Goal: Information Seeking & Learning: Learn about a topic

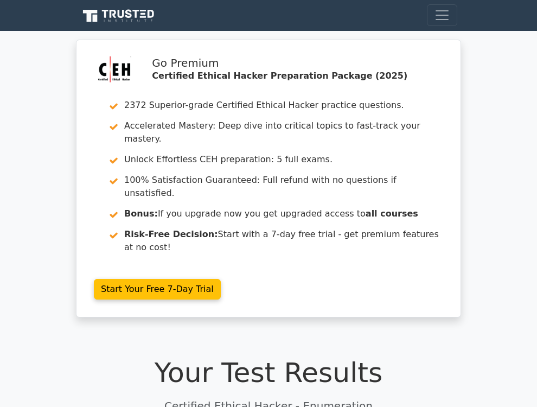
scroll to position [524, 0]
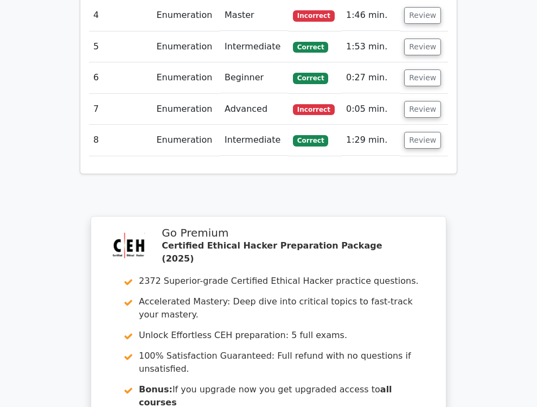
scroll to position [1710, 0]
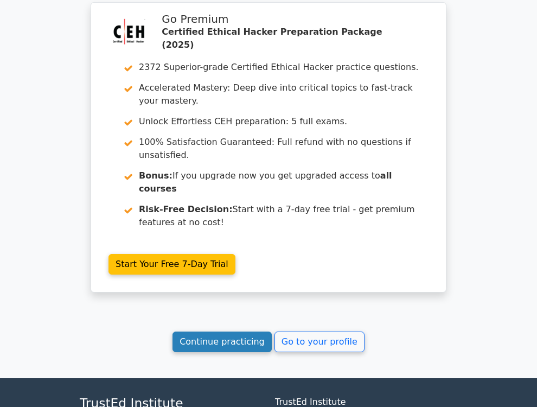
click at [192, 331] on link "Continue practicing" at bounding box center [221, 341] width 99 height 21
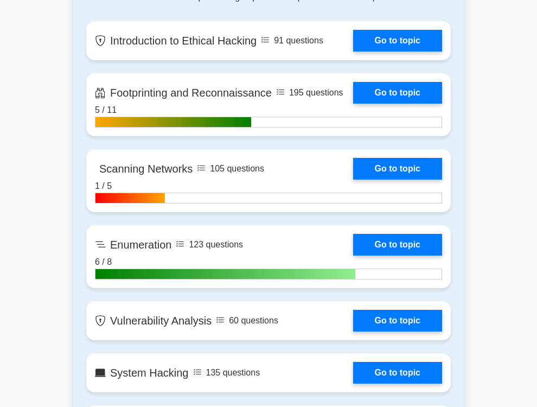
scroll to position [748, 0]
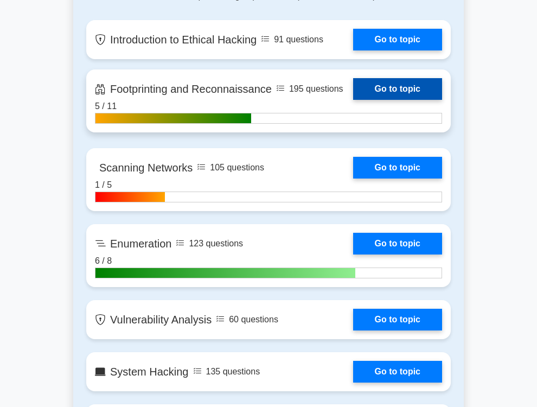
click at [381, 100] on link "Go to topic" at bounding box center [397, 89] width 89 height 22
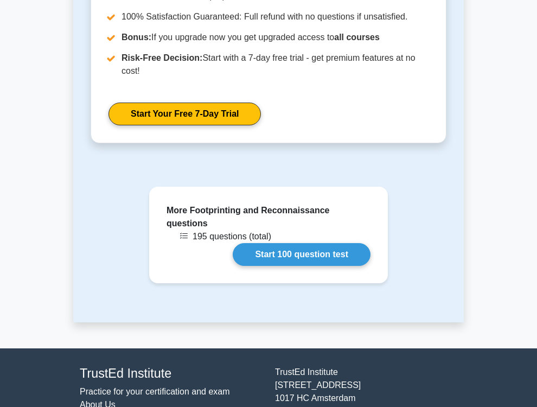
scroll to position [1059, 0]
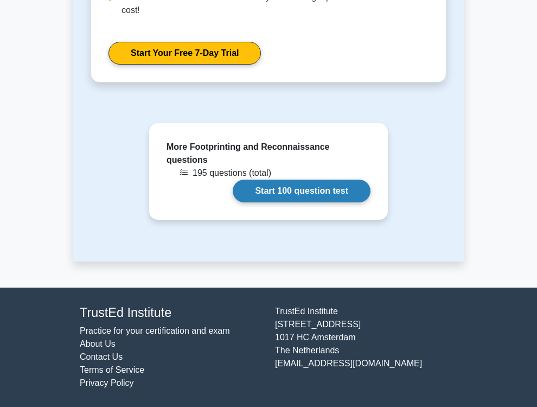
click at [266, 196] on link "Start 100 question test" at bounding box center [302, 190] width 138 height 23
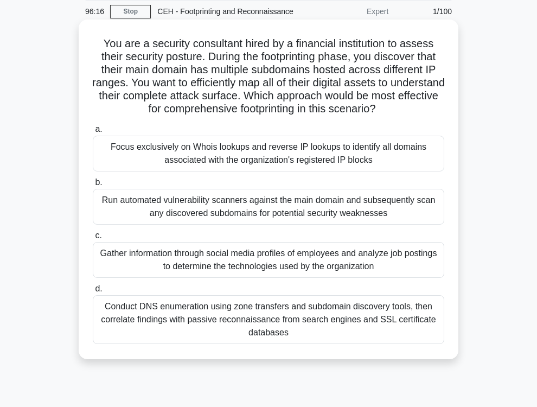
scroll to position [75, 0]
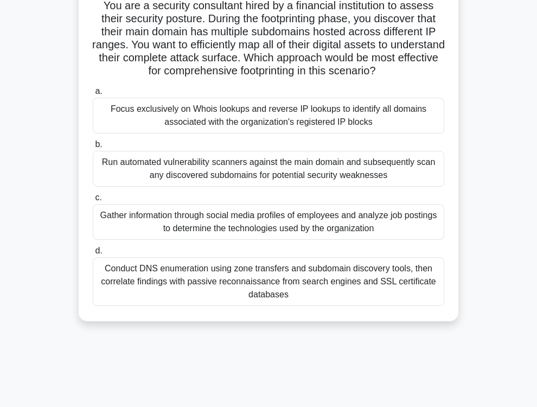
click at [280, 306] on div "Conduct DNS enumeration using zone transfers and subdomain discovery tools, the…" at bounding box center [268, 281] width 351 height 49
click at [93, 254] on input "d. Conduct DNS enumeration using zone transfers and subdomain discovery tools, …" at bounding box center [93, 250] width 0 height 7
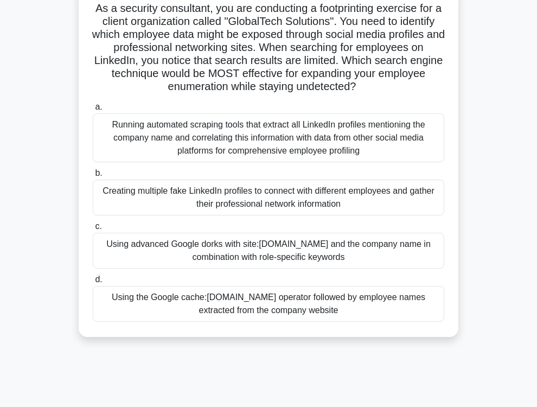
scroll to position [0, 0]
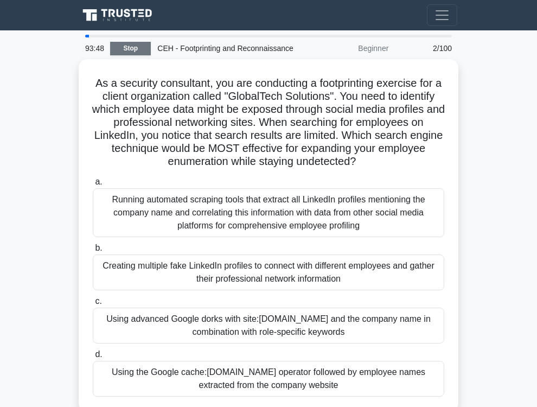
click at [132, 55] on link "Stop" at bounding box center [130, 49] width 41 height 14
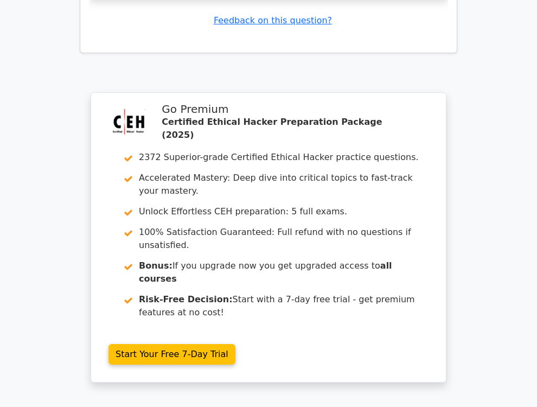
scroll to position [1778, 0]
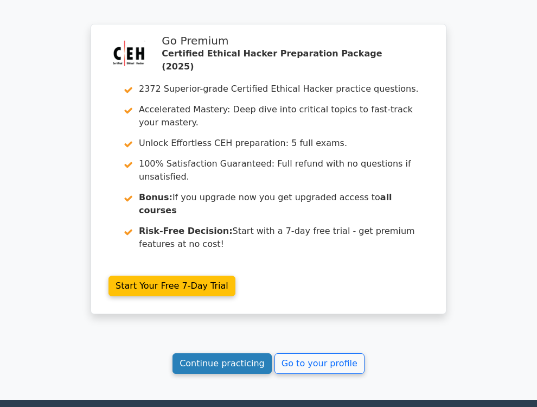
click at [258, 353] on link "Continue practicing" at bounding box center [221, 363] width 99 height 21
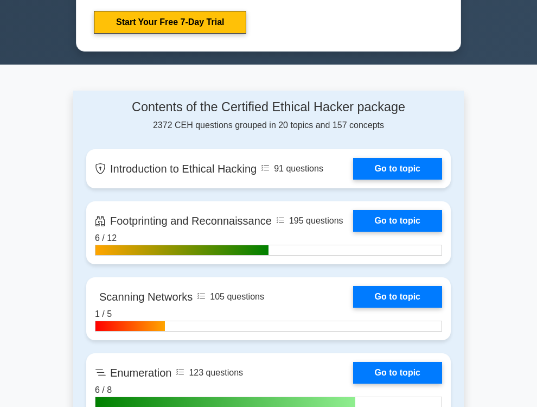
scroll to position [748, 0]
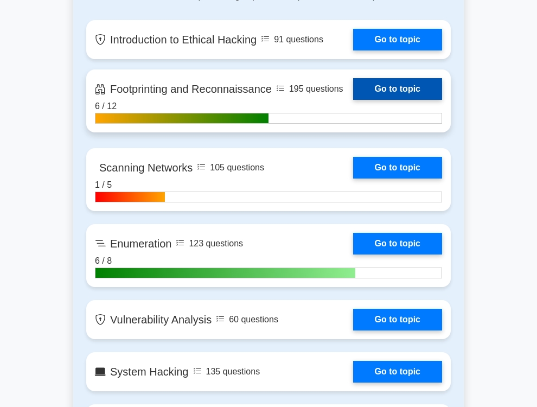
click at [377, 95] on link "Go to topic" at bounding box center [397, 89] width 89 height 22
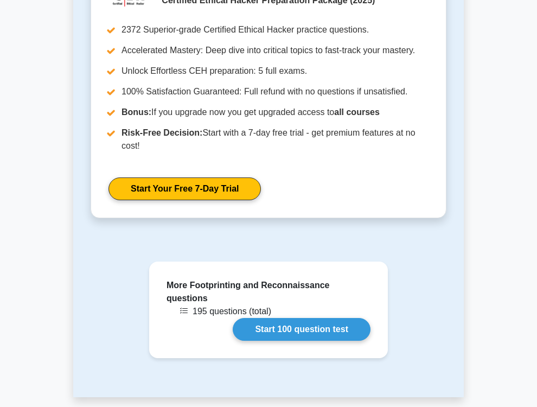
scroll to position [1059, 0]
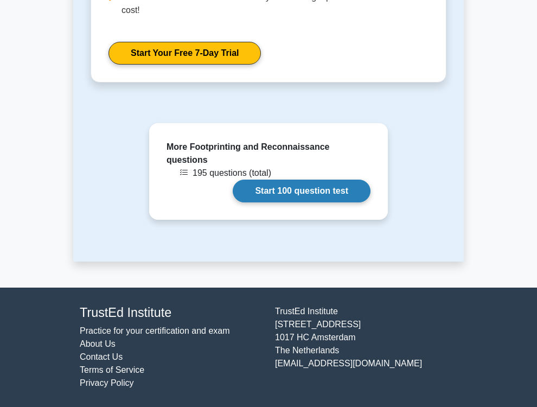
click at [303, 198] on link "Start 100 question test" at bounding box center [302, 190] width 138 height 23
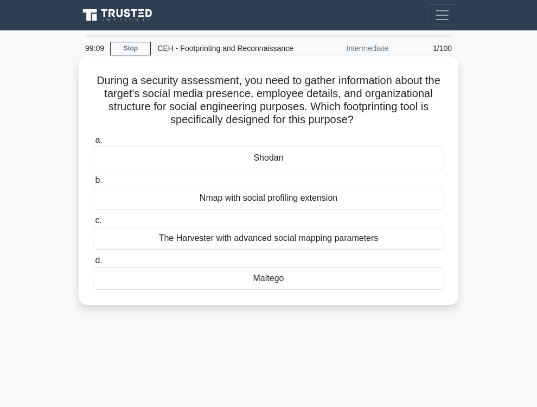
drag, startPoint x: 136, startPoint y: 157, endPoint x: 322, endPoint y: 299, distance: 234.8
click at [322, 299] on div "During a security assessment, you need to gather information about the target's…" at bounding box center [268, 181] width 371 height 240
click at [281, 290] on div "Maltego" at bounding box center [268, 278] width 351 height 23
click at [93, 264] on input "d. Maltego" at bounding box center [93, 260] width 0 height 7
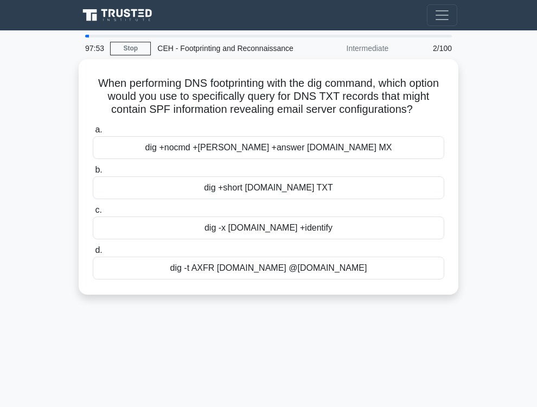
drag, startPoint x: 314, startPoint y: 287, endPoint x: 315, endPoint y: 400, distance: 112.8
click at [315, 400] on div "97:53 Stop CEH - Footprinting and Reconnaissance Intermediate 2/100 When perfor…" at bounding box center [268, 306] width 390 height 542
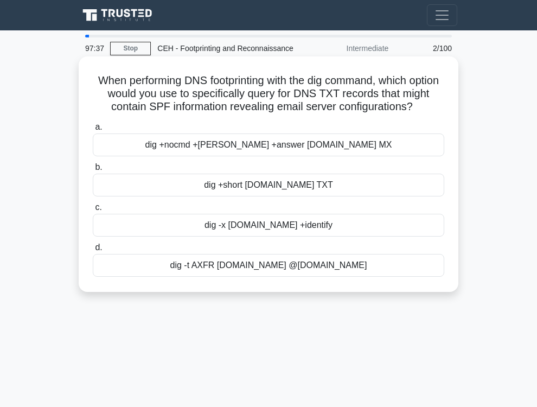
drag, startPoint x: 177, startPoint y: 290, endPoint x: 365, endPoint y: 295, distance: 188.2
click at [365, 277] on div "dig -t AXFR example.com @ns1.example.com" at bounding box center [268, 265] width 351 height 23
copy div "dig -t AXFR example.com @ns1.example.com"
drag, startPoint x: 163, startPoint y: 173, endPoint x: 380, endPoint y: 173, distance: 217.4
click at [380, 156] on div "dig +nocmd +noall +answer example.com MX" at bounding box center [268, 144] width 351 height 23
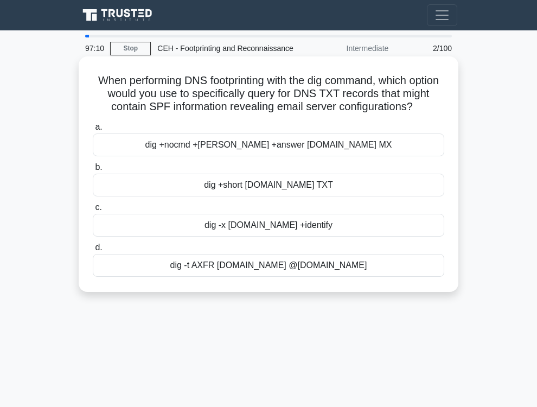
copy div "dig +nocmd +noall +answer example.com MX"
drag, startPoint x: 98, startPoint y: 95, endPoint x: 369, endPoint y: 304, distance: 342.5
click at [369, 287] on div "When performing DNS footprinting with the dig command, which option would you u…" at bounding box center [268, 174] width 371 height 227
copy div "a. dig +nocmd +noall +answer example.com MX b. dig +short example.com TXT c. di…"
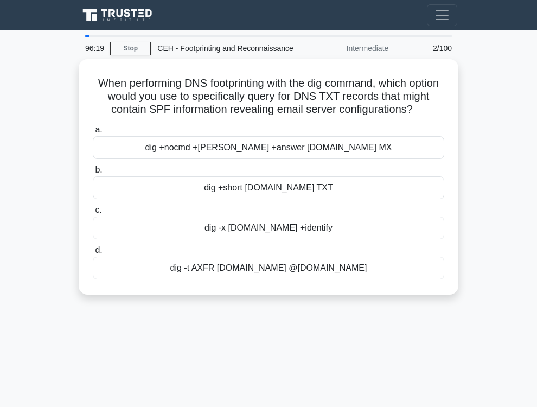
click at [483, 50] on main "96:19 Stop CEH - Footprinting and Reconnaissance Intermediate 2/100 When perfor…" at bounding box center [268, 305] width 537 height 551
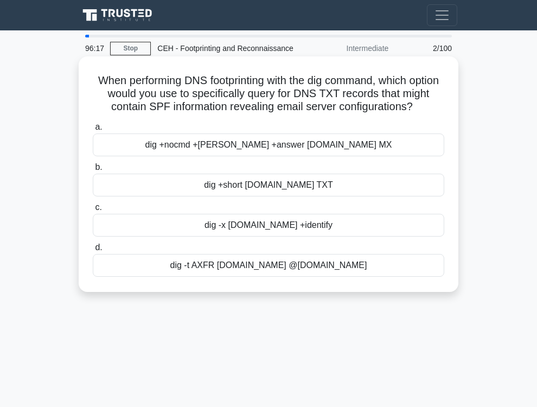
drag, startPoint x: 333, startPoint y: 208, endPoint x: 200, endPoint y: 200, distance: 133.6
click at [200, 196] on label "b. dig +short example.com TXT" at bounding box center [268, 178] width 351 height 36
copy label "dig +short example.com TXT"
click at [306, 196] on div "dig +short example.com TXT" at bounding box center [268, 184] width 351 height 23
click at [93, 171] on input "b. dig +short example.com TXT" at bounding box center [93, 167] width 0 height 7
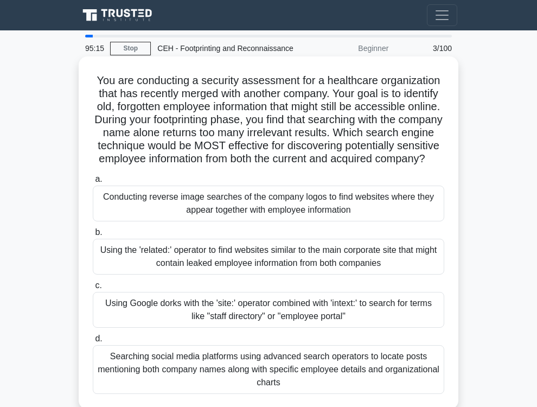
scroll to position [75, 0]
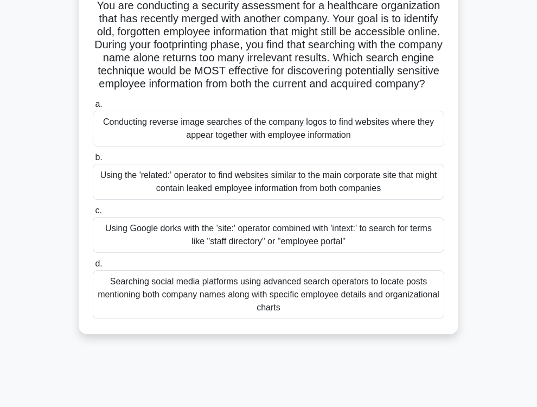
click at [320, 253] on div "Using Google dorks with the 'site:' operator combined with 'intext:' to search …" at bounding box center [268, 235] width 351 height 36
click at [93, 214] on input "c. Using Google dorks with the 'site:' operator combined with 'intext:' to sear…" at bounding box center [93, 210] width 0 height 7
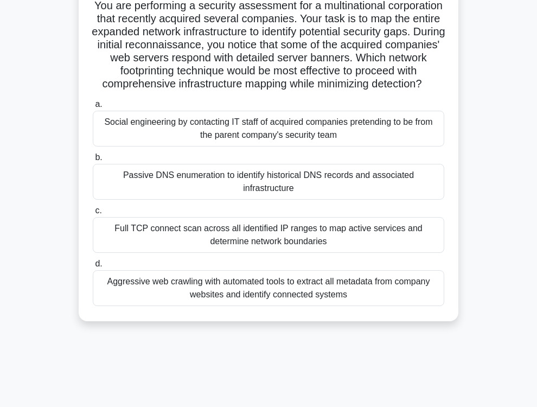
drag, startPoint x: 109, startPoint y: 18, endPoint x: 406, endPoint y: 322, distance: 424.8
click at [406, 317] on div "You are performing a security assessment for a multinational corporation that r…" at bounding box center [268, 151] width 371 height 331
copy div "a. Social engineering by contacting IT staff of acquired companies pretending t…"
click at [235, 84] on h5 "You are performing a security assessment for a multinational corporation that r…" at bounding box center [269, 45] width 354 height 92
click at [307, 200] on div "Passive DNS enumeration to identify historical DNS records and associated infra…" at bounding box center [268, 182] width 351 height 36
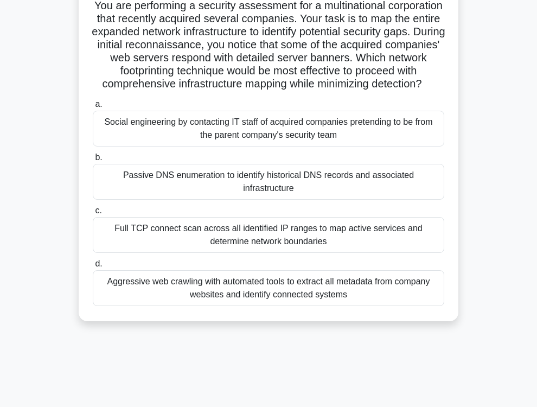
click at [93, 161] on input "b. Passive DNS enumeration to identify historical DNS records and associated in…" at bounding box center [93, 157] width 0 height 7
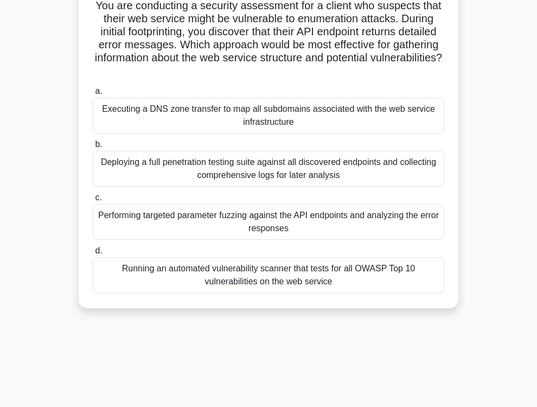
click at [269, 234] on div "Performing targeted parameter fuzzing against the API endpoints and analyzing t…" at bounding box center [268, 222] width 351 height 36
click at [93, 201] on input "c. Performing targeted parameter fuzzing against the API endpoints and analyzin…" at bounding box center [93, 197] width 0 height 7
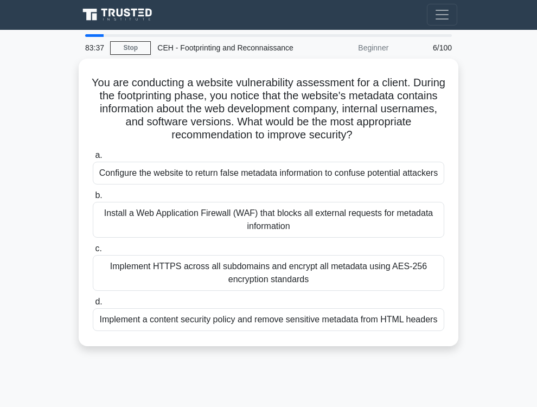
scroll to position [0, 0]
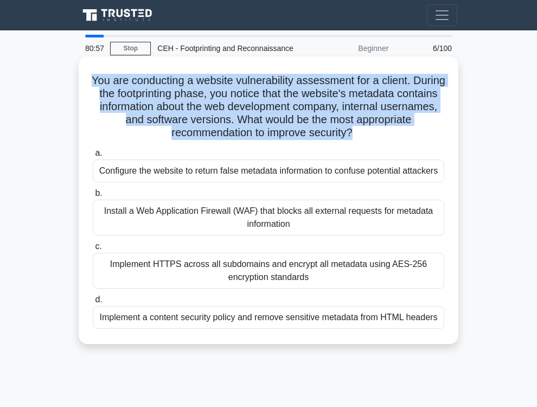
drag, startPoint x: 332, startPoint y: 362, endPoint x: 96, endPoint y: 94, distance: 357.3
click at [96, 94] on div "You are conducting a website vulnerability assessment for a client. During the …" at bounding box center [268, 200] width 371 height 279
copy h5 "You are conducting a website vulnerability assessment for a client. During the …"
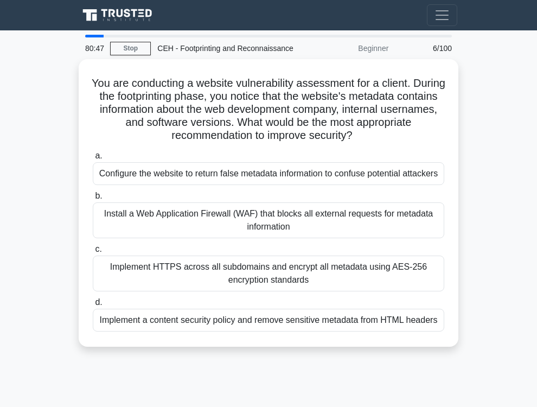
click at [481, 43] on main "80:47 Stop CEH - Footprinting and Reconnaissance Beginner 6/100 You are conduct…" at bounding box center [268, 305] width 537 height 551
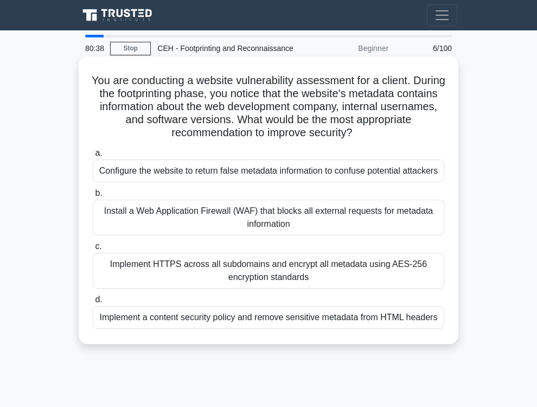
click at [350, 329] on div "Implement a content security policy and remove sensitive metadata from HTML hea…" at bounding box center [268, 317] width 351 height 23
click at [93, 303] on input "d. Implement a content security policy and remove sensitive metadata from HTML …" at bounding box center [93, 299] width 0 height 7
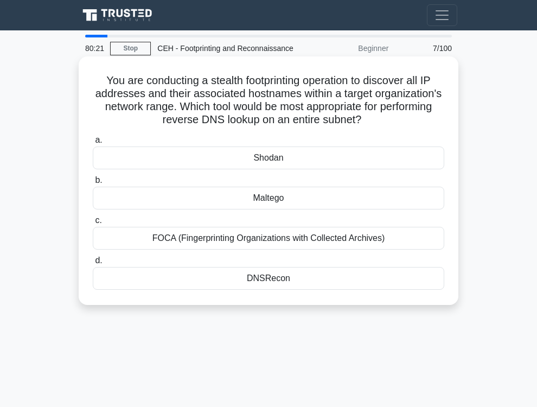
click at [277, 290] on div "DNSRecon" at bounding box center [268, 278] width 351 height 23
click at [93, 264] on input "d. DNSRecon" at bounding box center [93, 260] width 0 height 7
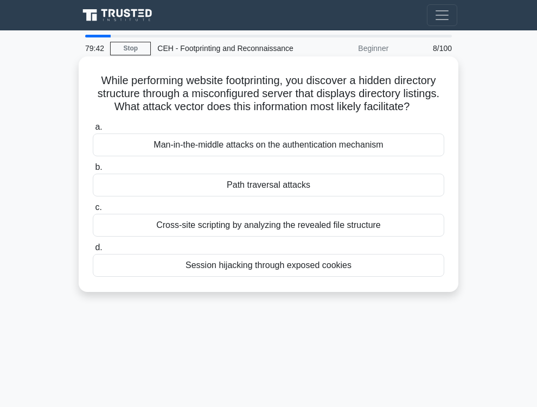
drag, startPoint x: 109, startPoint y: 87, endPoint x: 318, endPoint y: 138, distance: 215.4
click at [318, 114] on h5 "While performing website footprinting, you discover a hidden directory structur…" at bounding box center [269, 94] width 354 height 40
copy icon ".spinner_0XTQ{transform-origin:center;animation:spinner_y6GP .75s linear infini…"
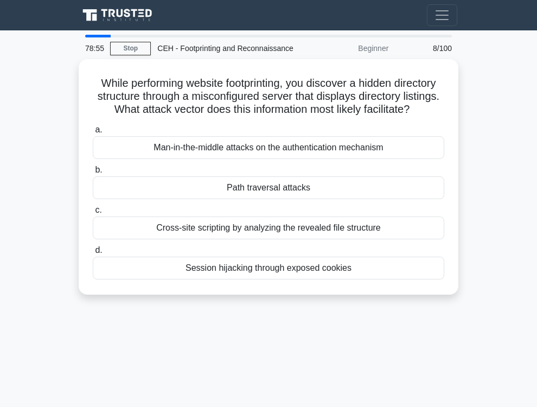
click at [16, 68] on main "78:55 Stop CEH - Footprinting and Reconnaissance Beginner 8/100 While performin…" at bounding box center [268, 305] width 537 height 551
drag, startPoint x: 108, startPoint y: 90, endPoint x: 305, endPoint y: 341, distance: 319.0
click at [305, 341] on div "78:53 Stop CEH - Footprinting and Reconnaissance Beginner 8/100 While performin…" at bounding box center [268, 306] width 390 height 542
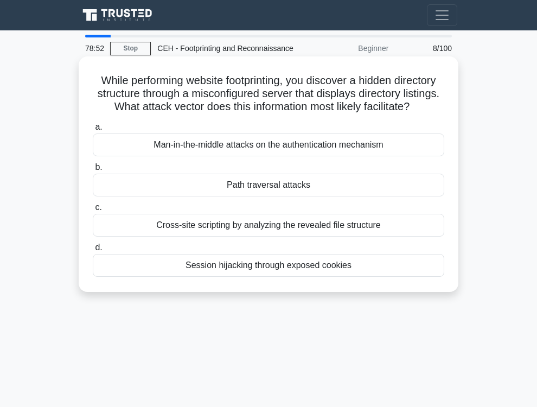
copy div "a. Man-in-the-middle attacks on the authentication mechanism b. Path traversal …"
click at [264, 196] on div "Path traversal attacks" at bounding box center [268, 184] width 351 height 23
click at [93, 171] on input "b. Path traversal attacks" at bounding box center [93, 167] width 0 height 7
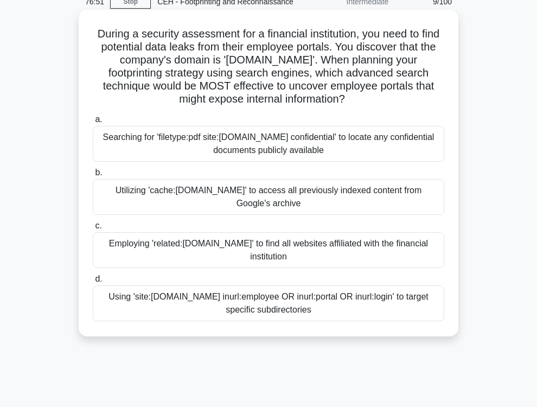
scroll to position [75, 0]
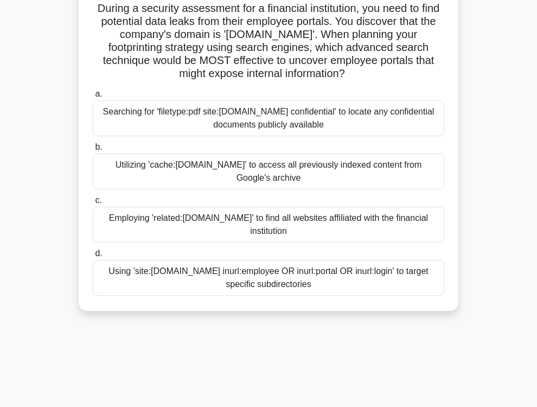
drag, startPoint x: 95, startPoint y: 23, endPoint x: 286, endPoint y: 338, distance: 368.0
click at [286, 338] on div "76:29 Stop CEH - Footprinting and Reconnaissance Intermediate 9/100 During a se…" at bounding box center [268, 231] width 390 height 542
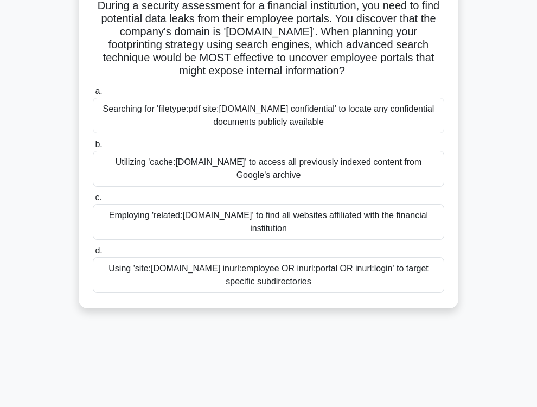
copy div "a. Searching for 'filetype:pdf site:globalfinance.com confidential' to locate a…"
click at [253, 282] on div "Using 'site:globalfinance.com inurl:employee OR inurl:portal OR inurl:login' to…" at bounding box center [268, 275] width 351 height 36
click at [93, 254] on input "d. Using 'site:globalfinance.com inurl:employee OR inurl:portal OR inurl:login'…" at bounding box center [93, 250] width 0 height 7
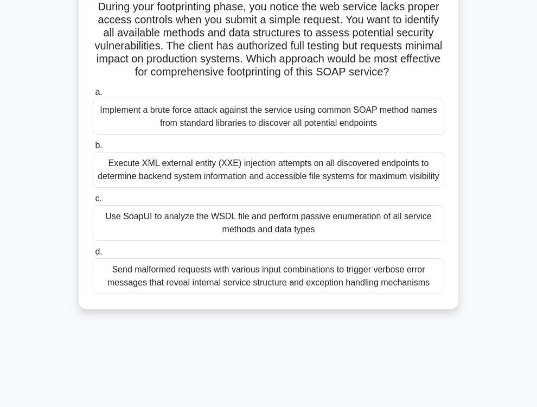
scroll to position [150, 0]
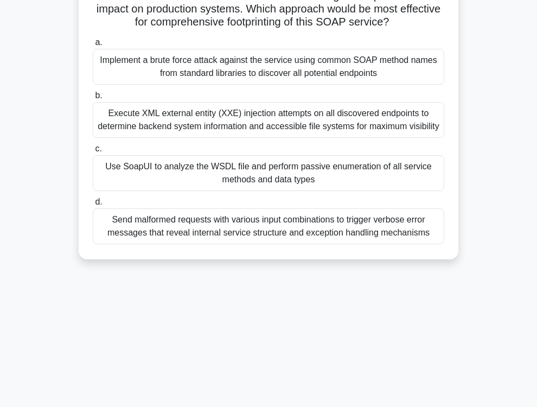
click at [262, 85] on div "Implement a brute force attack against the service using common SOAP method nam…" at bounding box center [268, 67] width 351 height 36
click at [93, 46] on input "a. Implement a brute force attack against the service using common SOAP method …" at bounding box center [93, 42] width 0 height 7
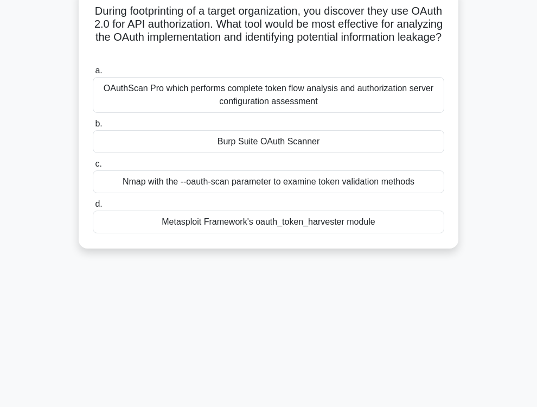
scroll to position [0, 0]
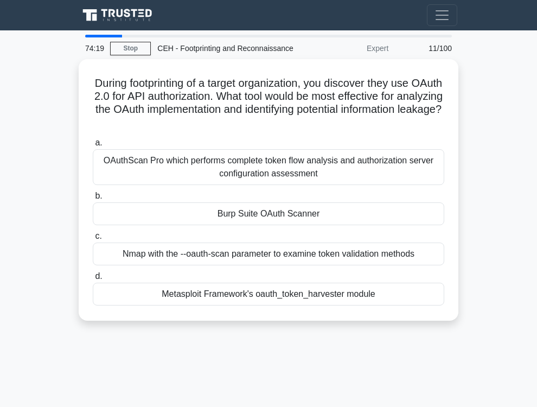
drag, startPoint x: 93, startPoint y: 91, endPoint x: 314, endPoint y: 381, distance: 365.5
click at [314, 381] on div "74:19 Stop CEH - Footprinting and Reconnaissance Expert 11/100 During footprint…" at bounding box center [268, 306] width 390 height 542
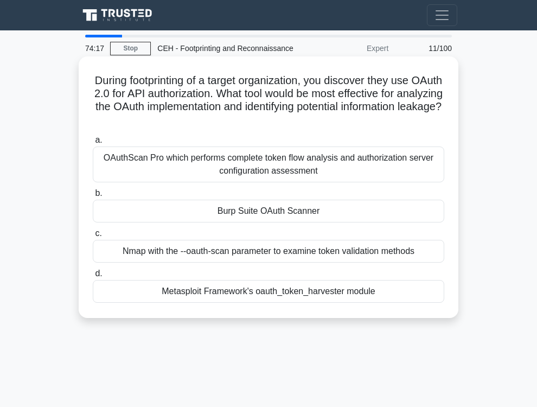
copy div "a. OAuthScan Pro which performs complete token flow analysis and authorization …"
click at [291, 222] on div "Burp Suite OAuth Scanner" at bounding box center [268, 211] width 351 height 23
click at [93, 197] on input "b. Burp Suite OAuth Scanner" at bounding box center [93, 193] width 0 height 7
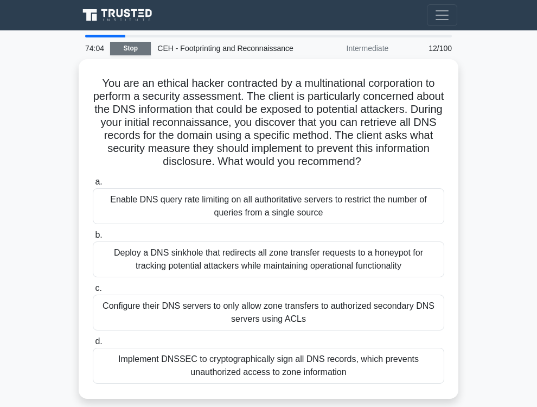
click at [124, 55] on link "Stop" at bounding box center [130, 49] width 41 height 14
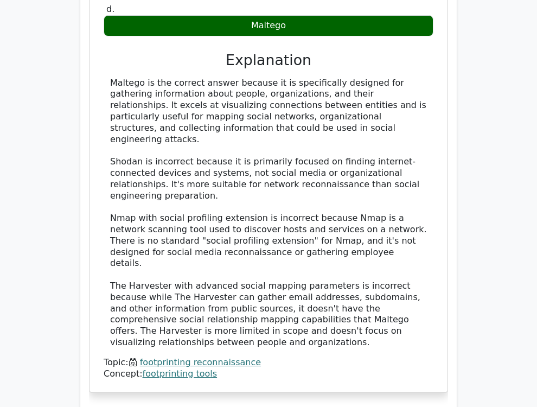
scroll to position [1272, 0]
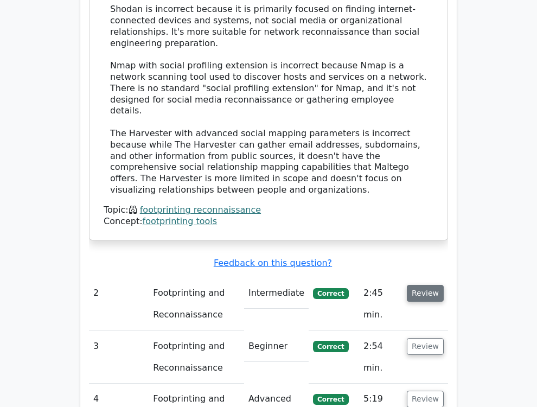
click at [412, 285] on button "Review" at bounding box center [425, 293] width 37 height 17
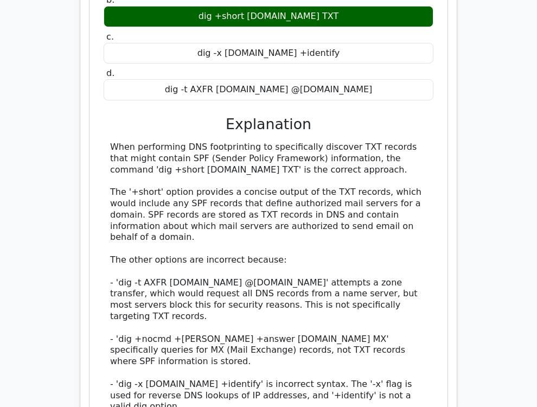
scroll to position [1871, 0]
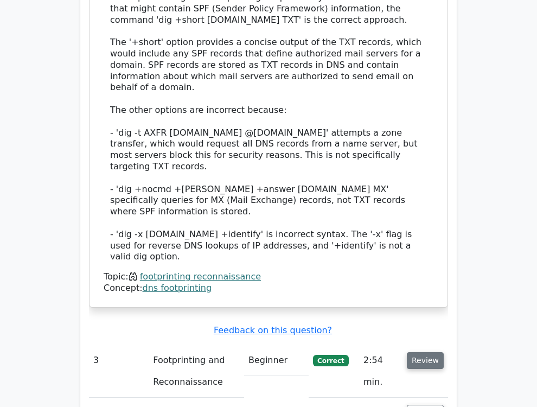
click at [410, 352] on button "Review" at bounding box center [425, 360] width 37 height 17
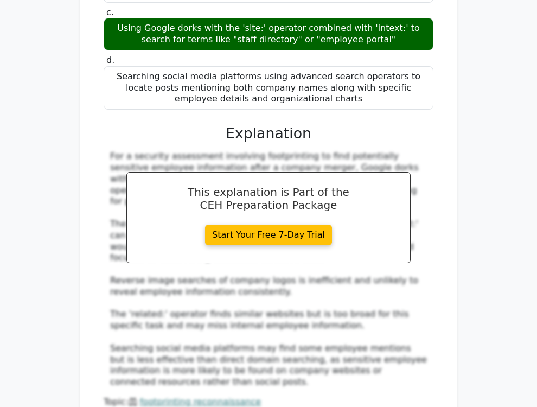
scroll to position [2619, 0]
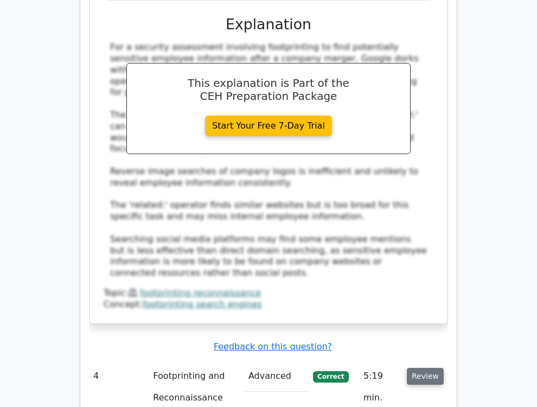
click at [439, 368] on button "Review" at bounding box center [425, 376] width 37 height 17
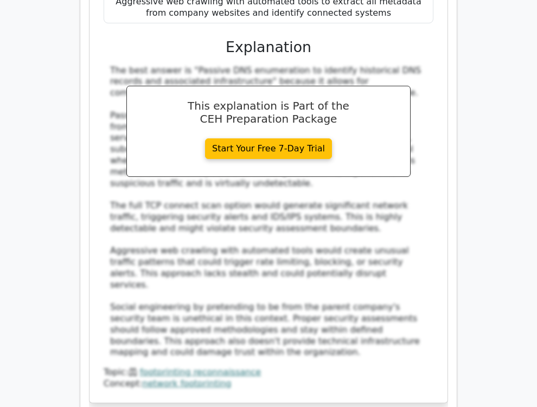
scroll to position [3367, 0]
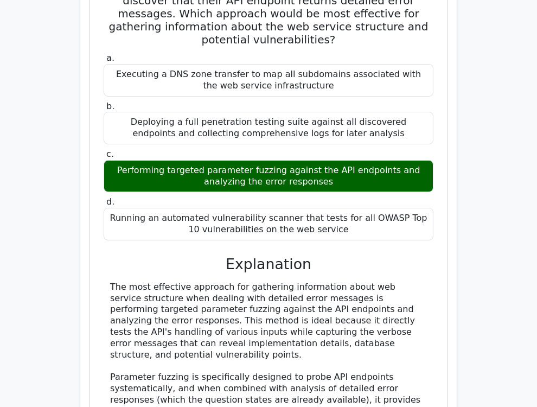
scroll to position [4040, 0]
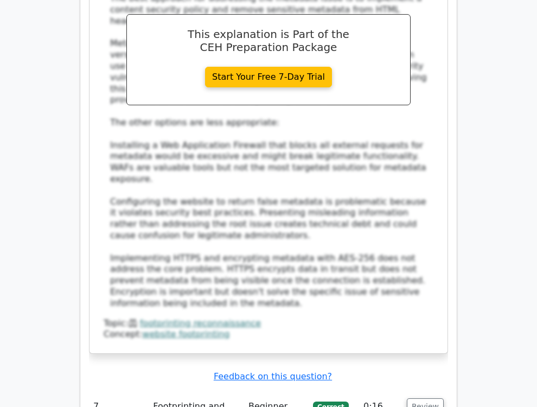
scroll to position [5088, 0]
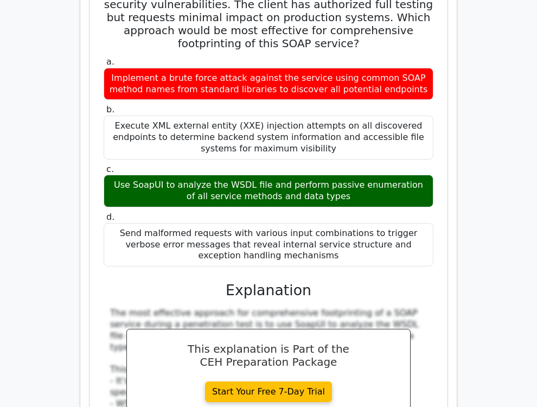
scroll to position [5986, 0]
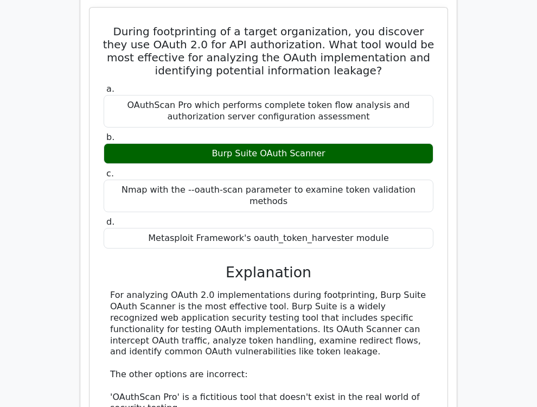
scroll to position [6805, 0]
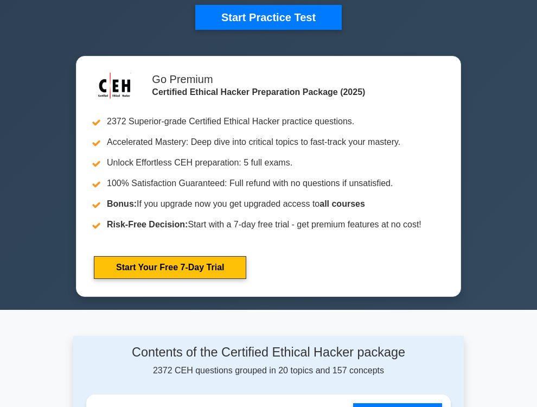
scroll to position [673, 0]
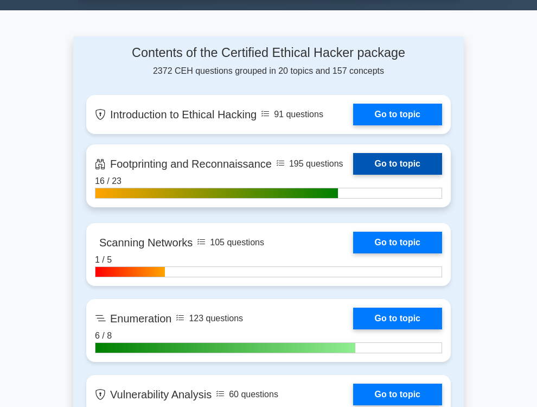
click at [383, 168] on link "Go to topic" at bounding box center [397, 164] width 89 height 22
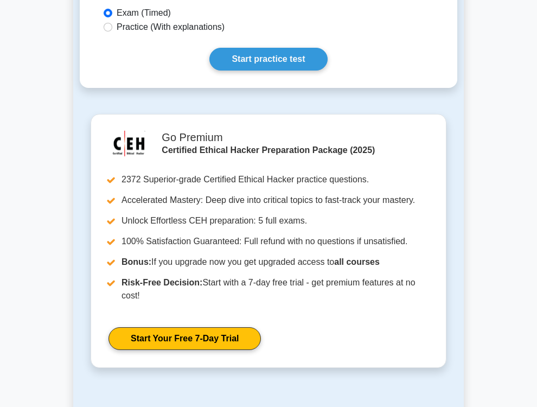
scroll to position [1059, 0]
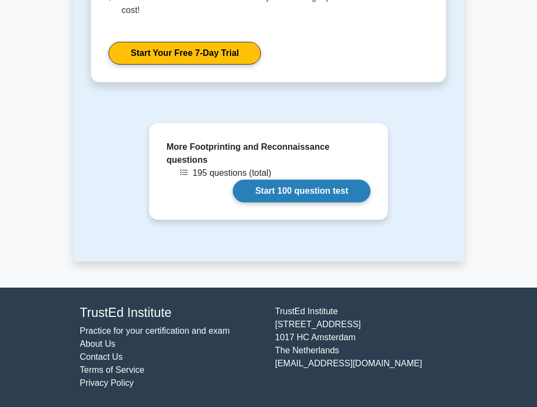
click at [343, 195] on link "Start 100 question test" at bounding box center [302, 190] width 138 height 23
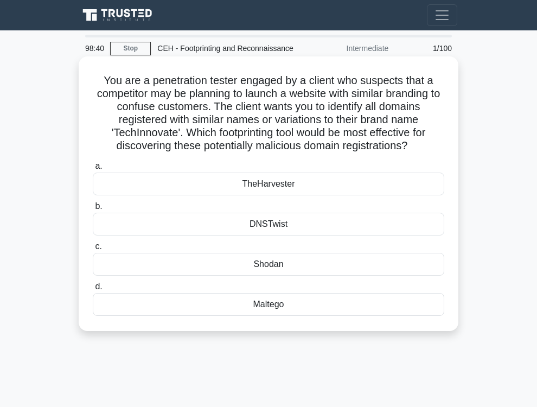
click at [288, 235] on div "DNSTwist" at bounding box center [268, 224] width 351 height 23
click at [93, 210] on input "b. DNSTwist" at bounding box center [93, 206] width 0 height 7
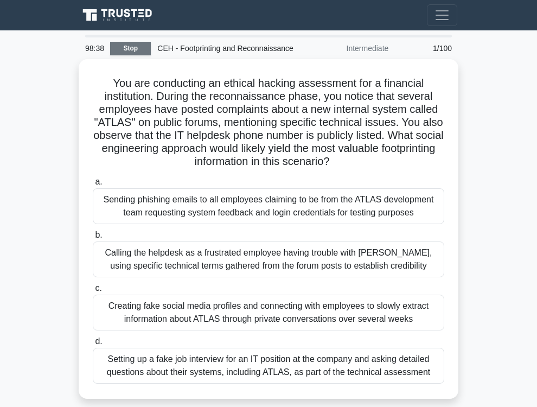
click at [136, 55] on link "Stop" at bounding box center [130, 49] width 41 height 14
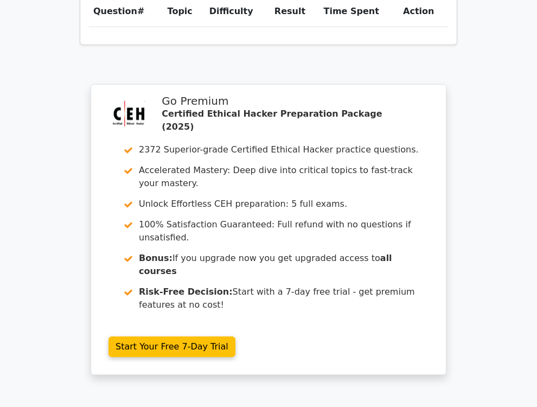
scroll to position [940, 0]
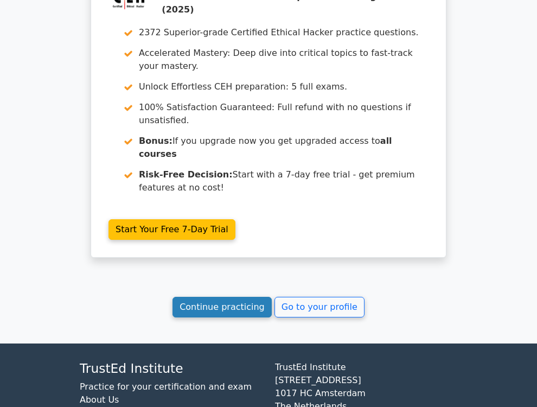
click at [236, 297] on link "Continue practicing" at bounding box center [221, 307] width 99 height 21
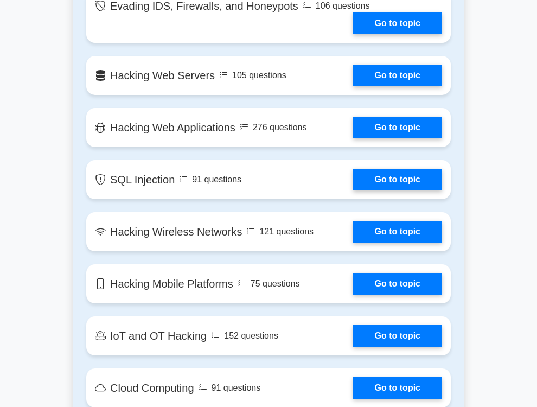
scroll to position [1646, 0]
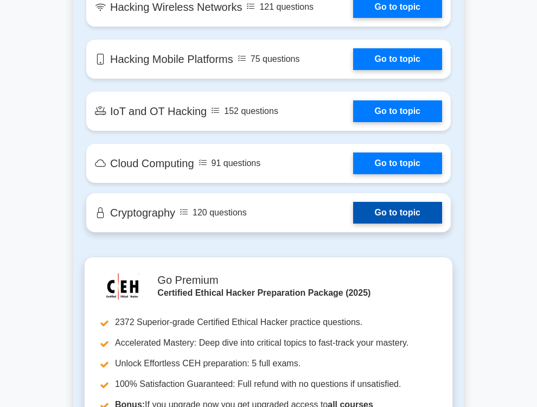
click at [353, 223] on link "Go to topic" at bounding box center [397, 213] width 89 height 22
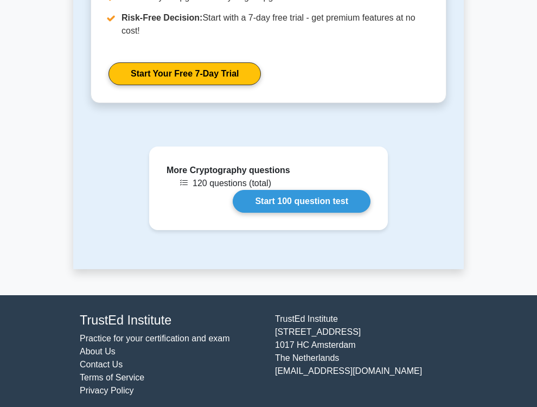
scroll to position [918, 0]
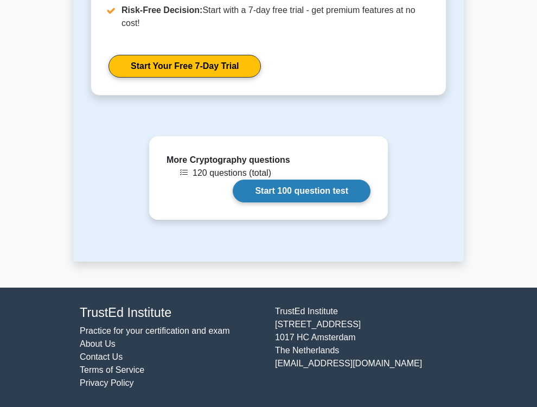
click at [288, 197] on link "Start 100 question test" at bounding box center [302, 190] width 138 height 23
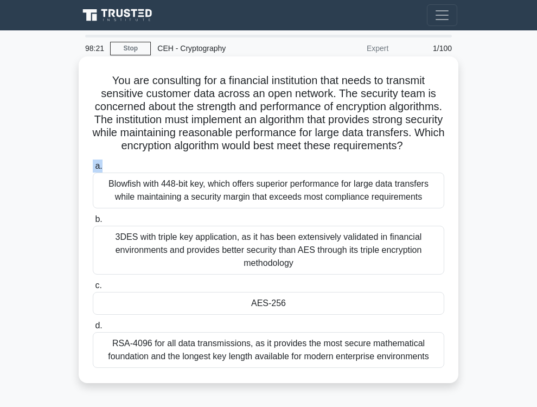
drag, startPoint x: 98, startPoint y: 83, endPoint x: 402, endPoint y: 176, distance: 317.5
click at [402, 176] on div "You are consulting for a financial institution that needs to transmit sensitive…" at bounding box center [268, 220] width 371 height 318
click at [394, 149] on h5 "You are consulting for a financial institution that needs to transmit sensitive…" at bounding box center [269, 113] width 354 height 79
drag, startPoint x: 176, startPoint y: 102, endPoint x: 342, endPoint y: 157, distance: 174.9
click at [342, 153] on h5 "You are consulting for a financial institution that needs to transmit sensitive…" at bounding box center [269, 113] width 354 height 79
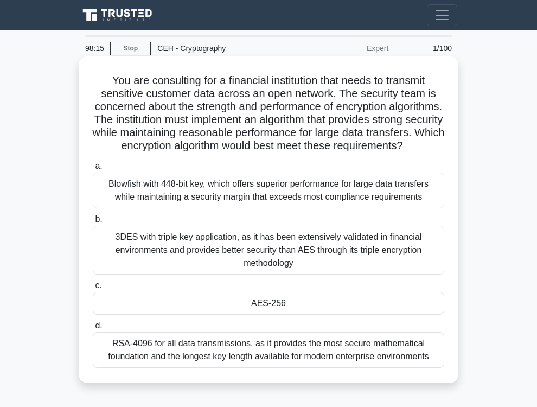
copy icon ".spinner_0XTQ{transform-origin:center;animation:spinner_y6GP .75s linear infini…"
click at [299, 314] on div "AES-256" at bounding box center [268, 303] width 351 height 23
click at [93, 289] on input "c. AES-256" at bounding box center [93, 285] width 0 height 7
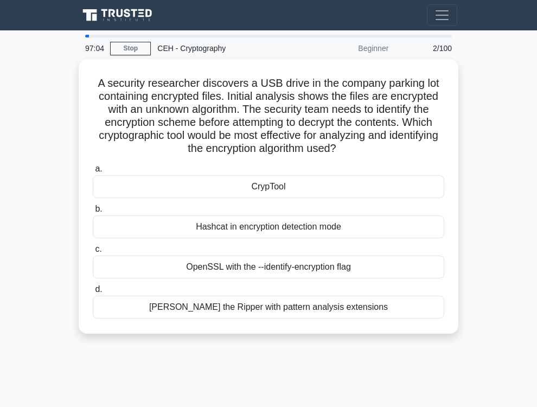
drag, startPoint x: 92, startPoint y: 78, endPoint x: 241, endPoint y: 384, distance: 340.7
click at [241, 384] on div "97:04 Stop CEH - Cryptography Beginner 2/100 A security researcher discovers a …" at bounding box center [268, 306] width 390 height 542
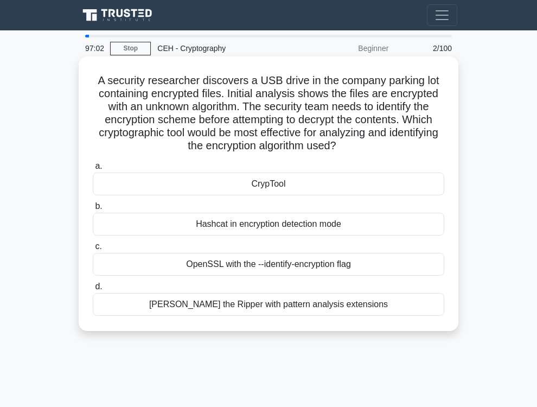
copy div "a. CrypTool b. Hashcat in encryption detection mode c. OpenSSL with the --ident…"
click at [294, 182] on div "CrypTool" at bounding box center [268, 183] width 351 height 23
click at [93, 170] on input "a. CrypTool" at bounding box center [93, 166] width 0 height 7
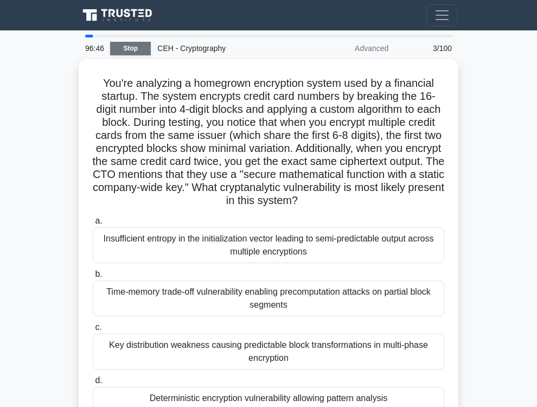
click at [138, 49] on link "Stop" at bounding box center [130, 49] width 41 height 14
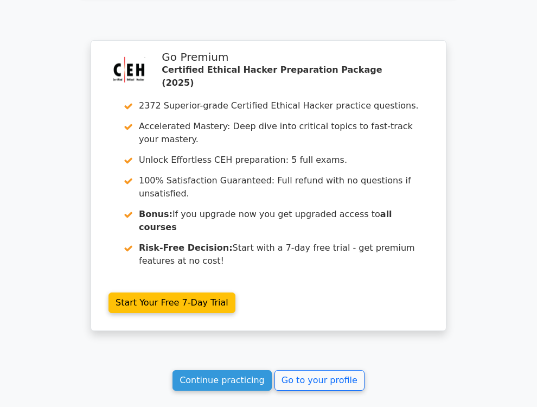
scroll to position [1709, 0]
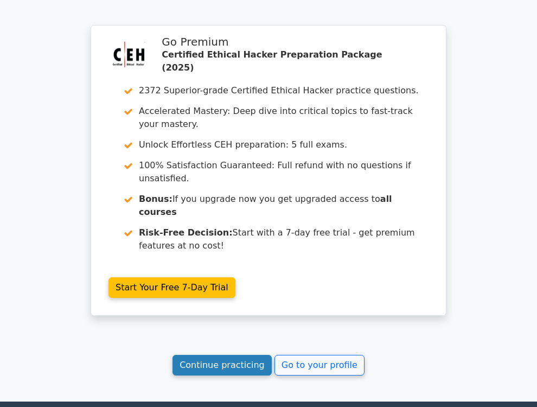
click at [236, 355] on link "Continue practicing" at bounding box center [221, 365] width 99 height 21
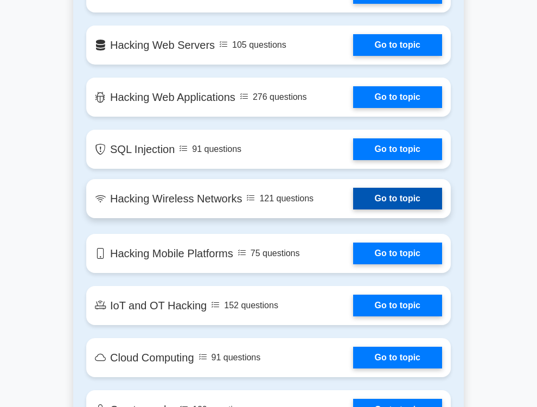
scroll to position [1422, 0]
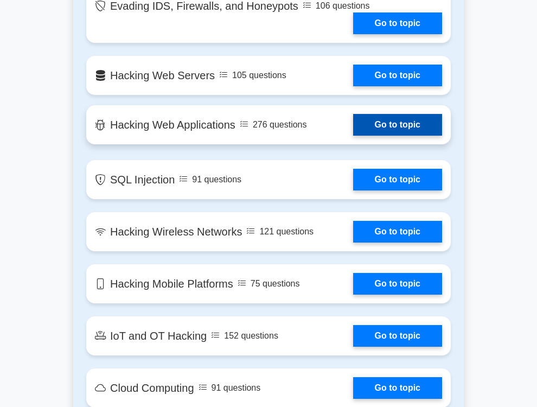
click at [353, 136] on link "Go to topic" at bounding box center [397, 125] width 89 height 22
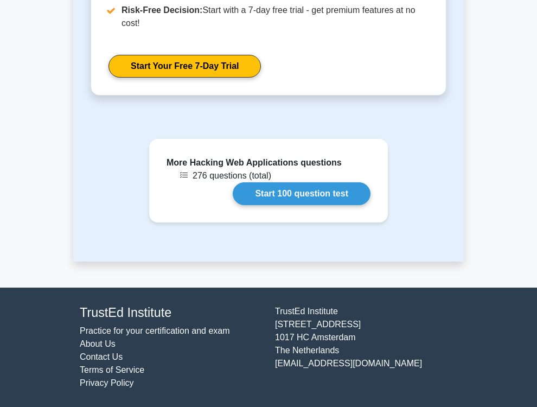
scroll to position [1007, 0]
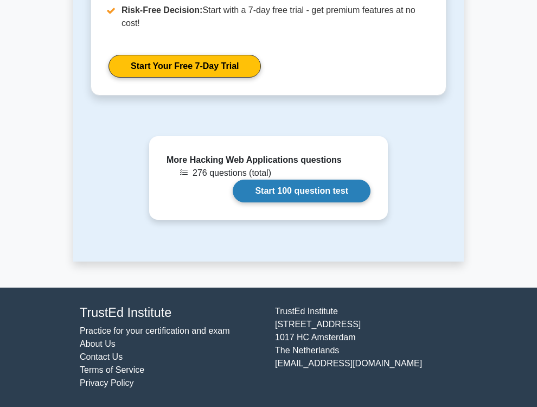
click at [271, 195] on link "Start 100 question test" at bounding box center [302, 190] width 138 height 23
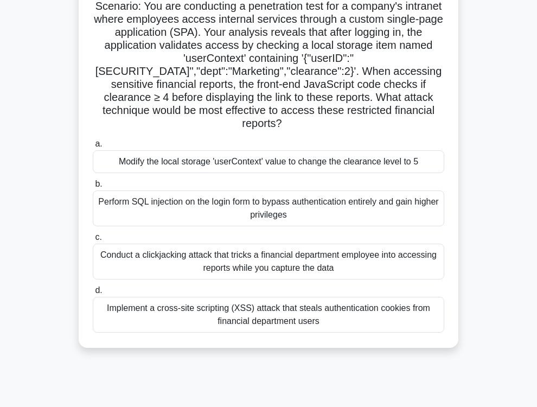
scroll to position [75, 0]
click at [249, 316] on div "Implement a cross-site scripting (XSS) attack that steals authentication cookie…" at bounding box center [268, 314] width 351 height 36
click at [93, 293] on input "d. Implement a cross-site scripting (XSS) attack that steals authentication coo…" at bounding box center [93, 289] width 0 height 7
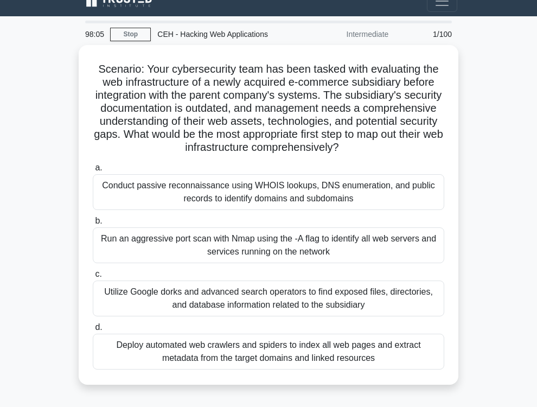
scroll to position [0, 0]
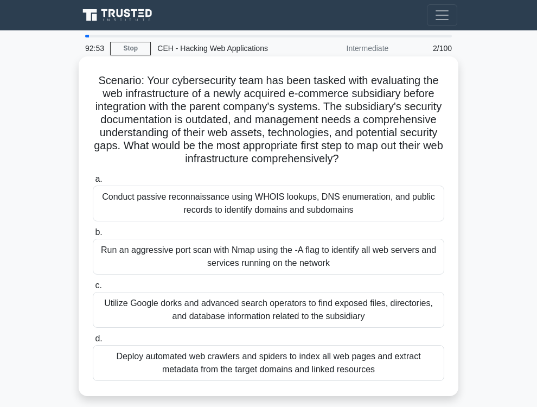
drag, startPoint x: 92, startPoint y: 76, endPoint x: 258, endPoint y: 116, distance: 171.2
click at [442, 391] on div "Scenario: Your cybersecurity team has been tasked with evaluating the web infra…" at bounding box center [268, 226] width 371 height 331
copy div "a. Conduct passive reconnaissance using WHOIS lookups, DNS enumeration, and pub…"
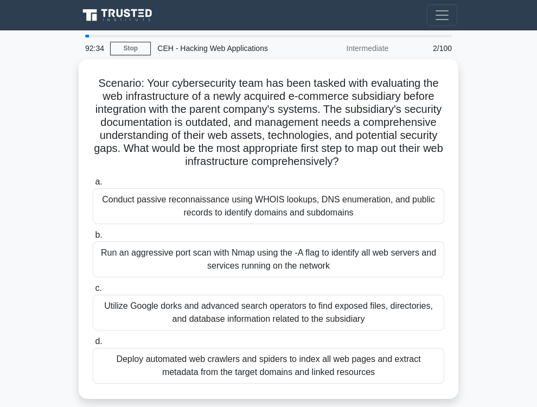
click at [498, 140] on main "92:34 Stop CEH - Hacking Web Applications Intermediate 2/100 Scenario: Your cyb…" at bounding box center [268, 305] width 537 height 551
click at [481, 143] on main "73:44 Stop CEH - Hacking Web Applications Intermediate 2/100 Scenario: Your cyb…" at bounding box center [268, 305] width 537 height 551
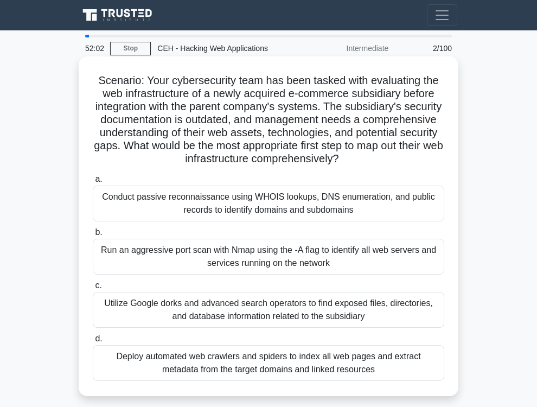
drag, startPoint x: 94, startPoint y: 81, endPoint x: 391, endPoint y: 384, distance: 424.8
click at [391, 384] on div "Scenario: Your cybersecurity team has been tasked with evaluating the web infra…" at bounding box center [268, 226] width 371 height 331
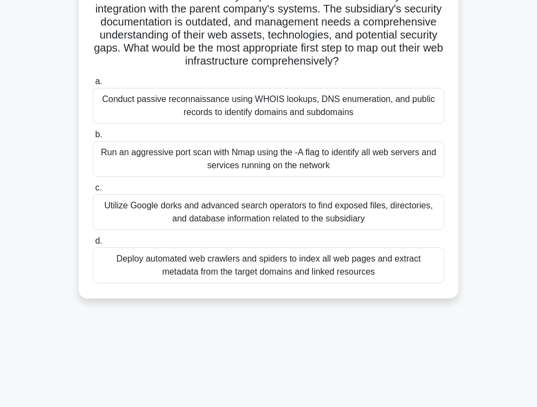
scroll to position [175, 0]
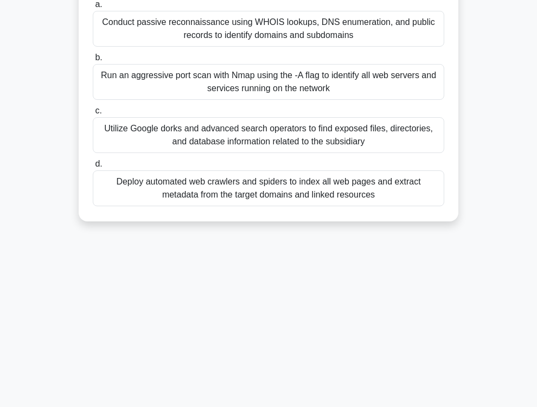
copy div "a. Conduct passive reconnaissance using WHOIS lookups, DNS enumeration, and pub…"
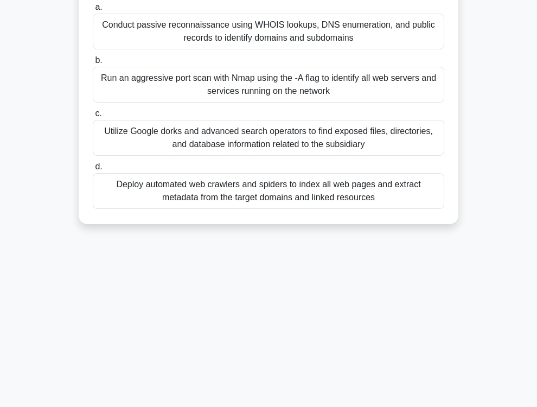
click at [329, 309] on div "51:57 Stop CEH - Hacking Web Applications Intermediate 2/100 Scenario: Your cyb…" at bounding box center [268, 131] width 390 height 542
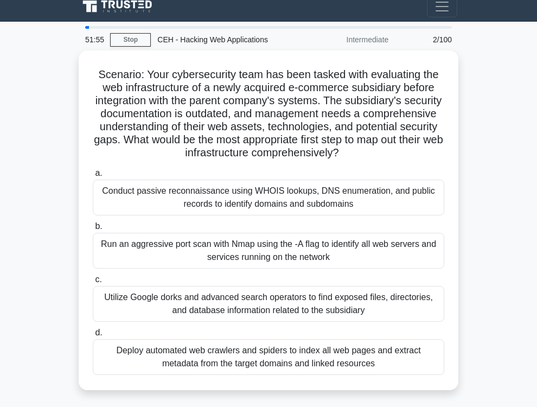
scroll to position [0, 0]
